Goal: Task Accomplishment & Management: Manage account settings

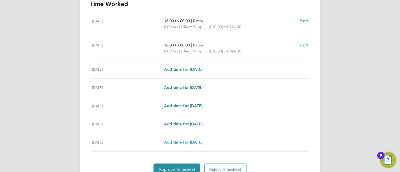
scroll to position [170, 0]
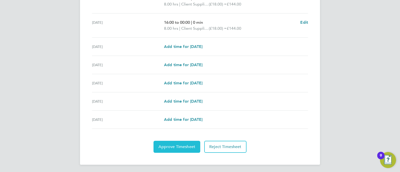
click at [183, 148] on span "Approve Timesheet" at bounding box center [177, 147] width 37 height 5
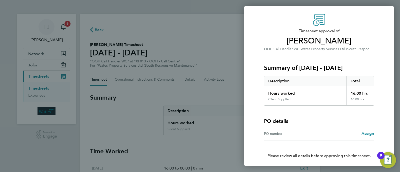
scroll to position [33, 0]
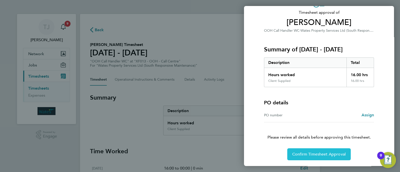
click at [326, 152] on span "Confirm Timesheet Approval" at bounding box center [319, 154] width 54 height 5
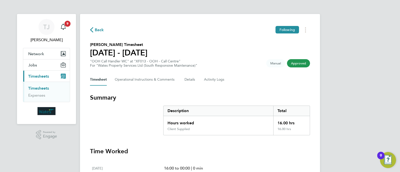
click at [39, 76] on span "Timesheets" at bounding box center [38, 76] width 21 height 5
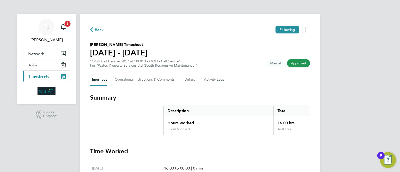
click at [39, 76] on span "Timesheets" at bounding box center [38, 76] width 21 height 5
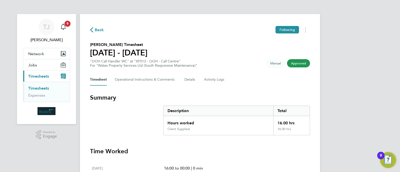
click at [37, 89] on link "Timesheets" at bounding box center [38, 88] width 21 height 5
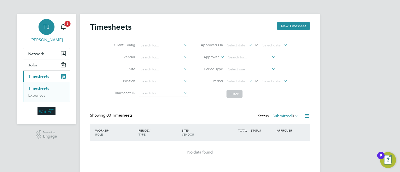
click at [44, 28] on span "TJ" at bounding box center [46, 27] width 7 height 7
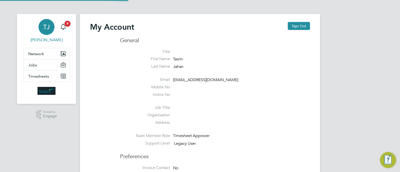
type input "Tasrin.Jahan@wates.co.uk"
click at [295, 26] on button "Sign Out" at bounding box center [299, 26] width 22 height 8
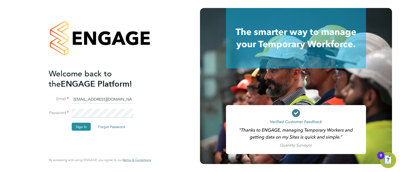
click at [93, 99] on input "Tasrin.Jahan@wates.co.uk" at bounding box center [103, 99] width 62 height 9
type input "Marianna.Picone@wates.co.uk"
click at [77, 128] on button "Sign In" at bounding box center [81, 127] width 19 height 8
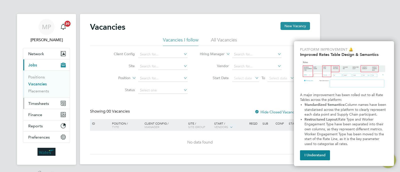
click at [43, 102] on span "Timesheets" at bounding box center [38, 103] width 21 height 5
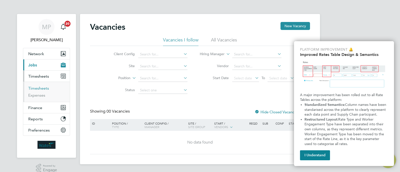
click at [39, 88] on link "Timesheets" at bounding box center [38, 88] width 21 height 5
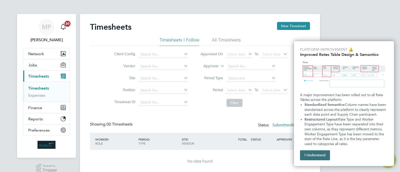
click at [317, 156] on button "I Understand" at bounding box center [315, 156] width 30 height 10
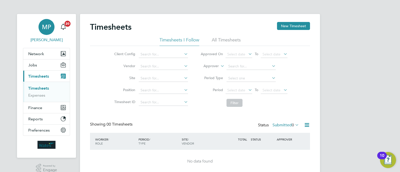
click at [46, 29] on span "MP" at bounding box center [46, 27] width 9 height 7
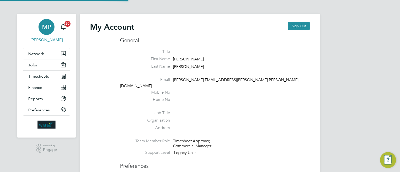
type input "Marianna.Picone@wates.co.uk"
click at [302, 28] on button "Sign Out" at bounding box center [299, 26] width 22 height 8
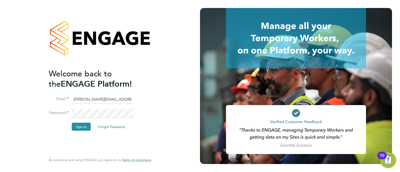
click at [117, 99] on input "Marianna.Picone@wates.co.uk" at bounding box center [103, 99] width 62 height 9
type input "Neasha.Hooshue@wates.co.uk"
click at [84, 126] on button "Sign In" at bounding box center [81, 127] width 19 height 8
